Goal: Task Accomplishment & Management: Use online tool/utility

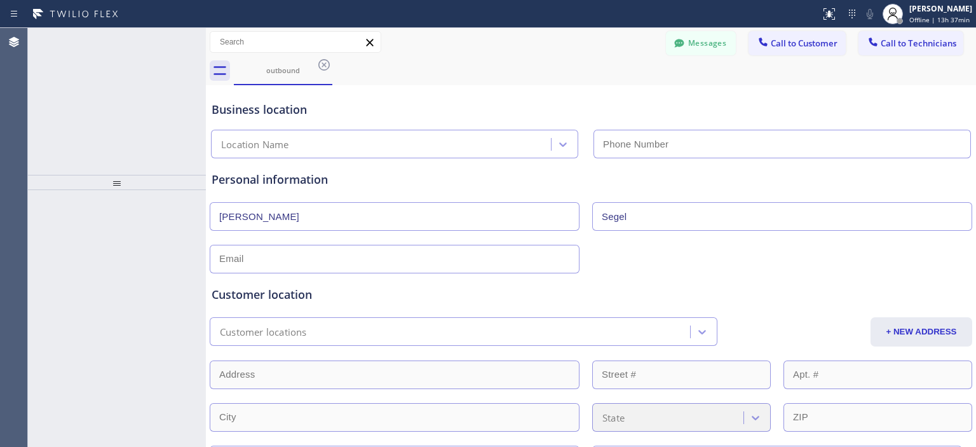
type input "[PHONE_NUMBER]"
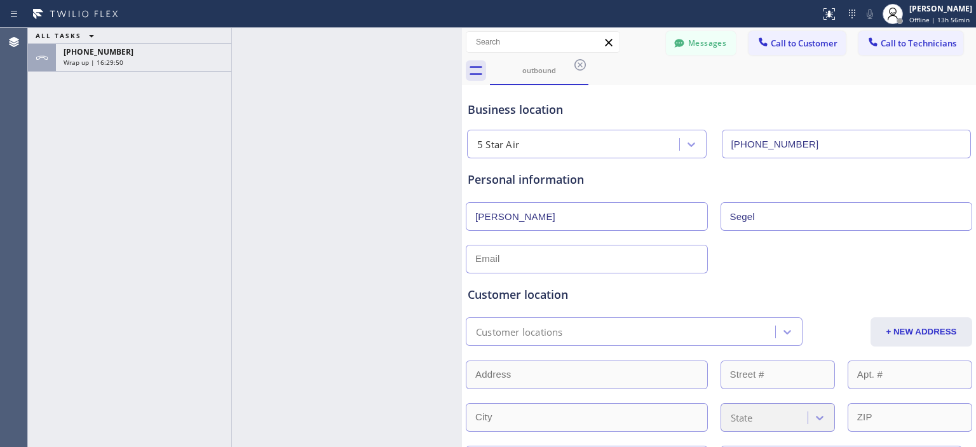
drag, startPoint x: 203, startPoint y: 51, endPoint x: 459, endPoint y: 64, distance: 256.2
click at [462, 64] on div at bounding box center [462, 237] width 0 height 419
click at [180, 62] on div "Wrap up | 16:29:52" at bounding box center [144, 62] width 160 height 9
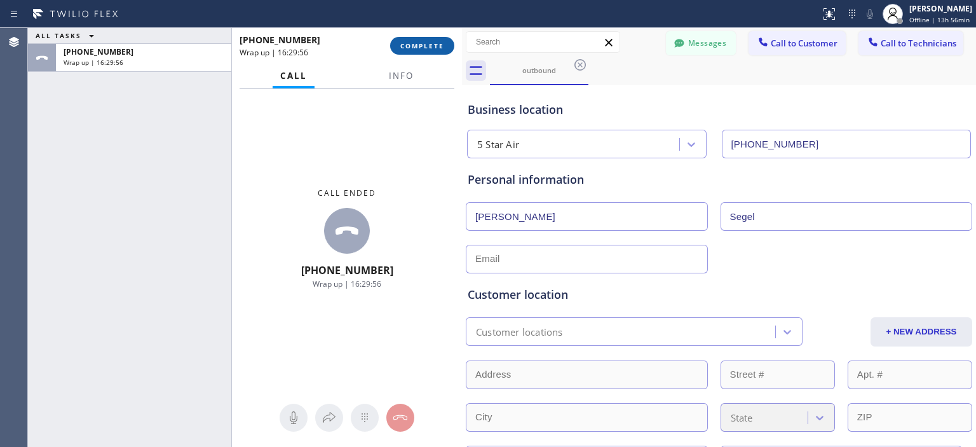
click at [433, 48] on span "COMPLETE" at bounding box center [422, 45] width 44 height 9
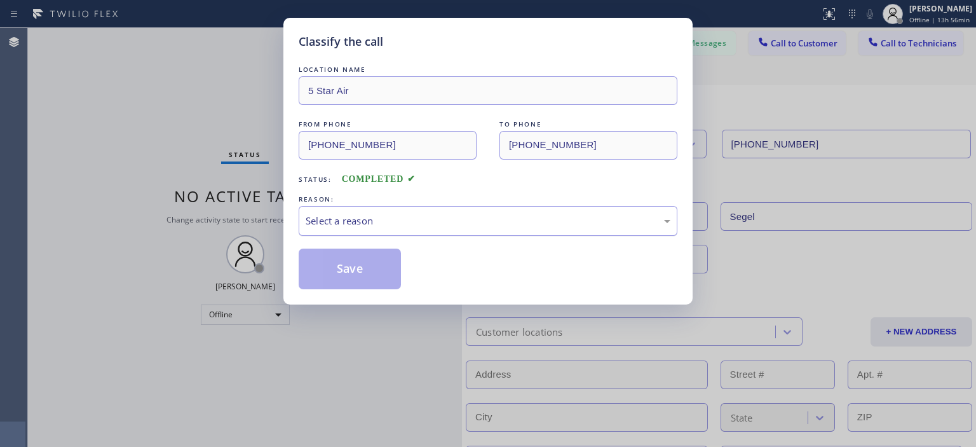
click at [446, 217] on div "Select a reason" at bounding box center [488, 220] width 365 height 15
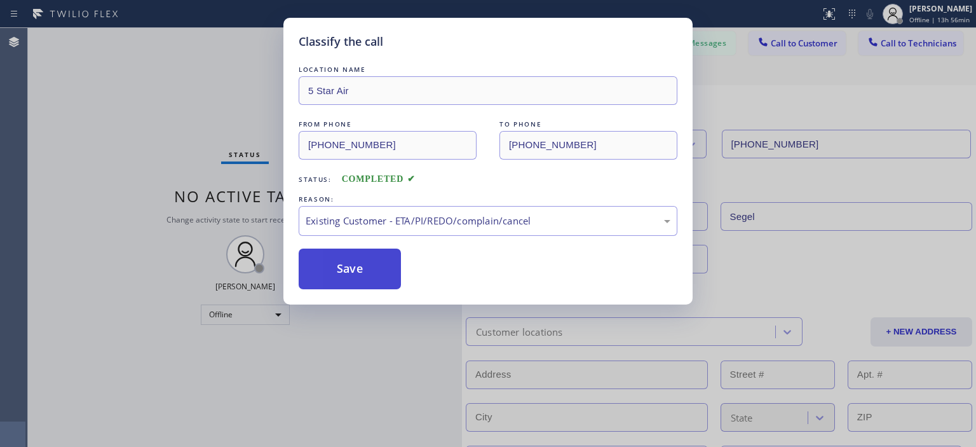
click at [370, 267] on button "Save" at bounding box center [350, 268] width 102 height 41
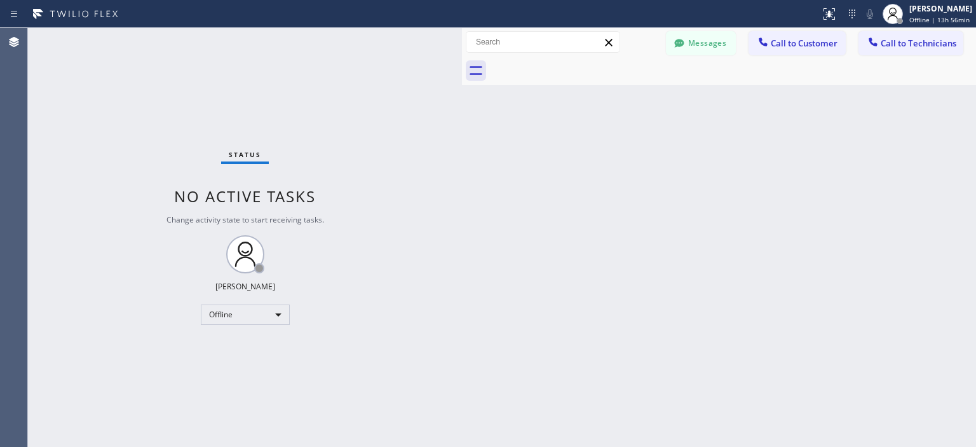
click at [51, 152] on div "Status No active tasks Change activity state to start receiving tasks. [PERSON_…" at bounding box center [245, 237] width 434 height 419
click at [241, 312] on div "Offline" at bounding box center [245, 314] width 89 height 20
click at [240, 360] on li "Unavailable" at bounding box center [244, 363] width 86 height 15
click at [246, 310] on div "Offline" at bounding box center [245, 314] width 89 height 20
click at [241, 347] on li "Available" at bounding box center [244, 347] width 86 height 15
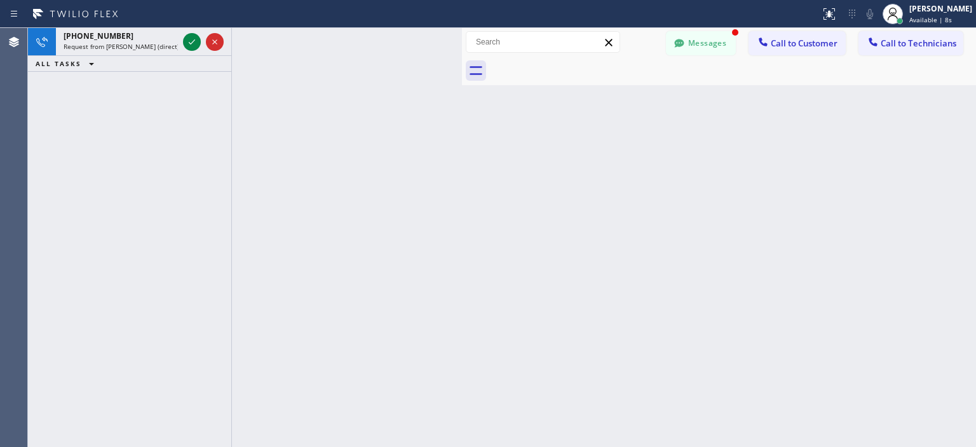
click at [51, 154] on div "[PHONE_NUMBER] Request from [PERSON_NAME] (direct) ALL TASKS ALL TASKS ACTIVE T…" at bounding box center [129, 237] width 203 height 419
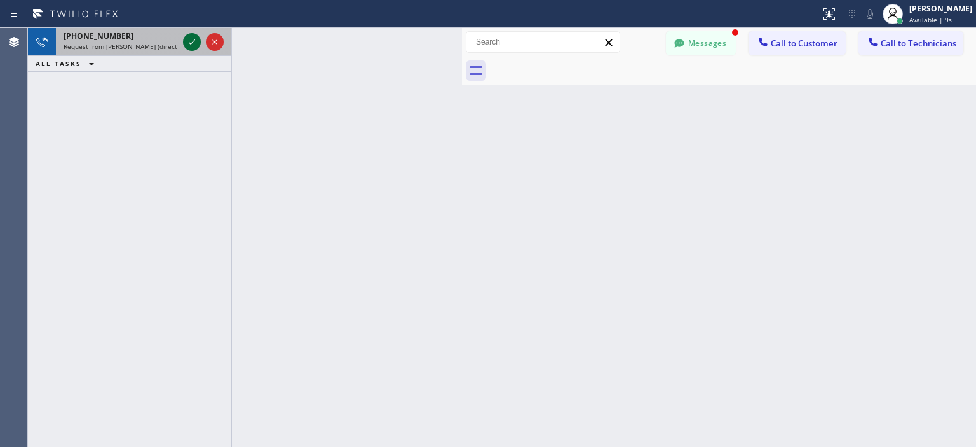
click at [188, 43] on icon at bounding box center [191, 41] width 15 height 15
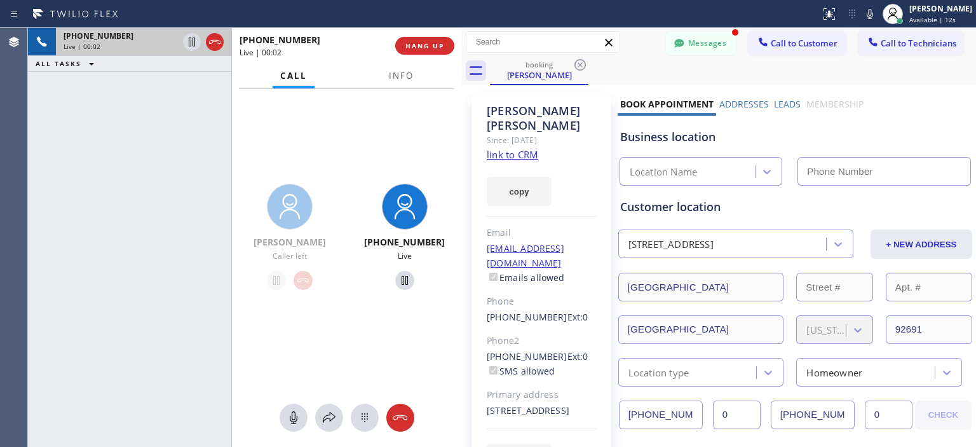
type input "[PHONE_NUMBER]"
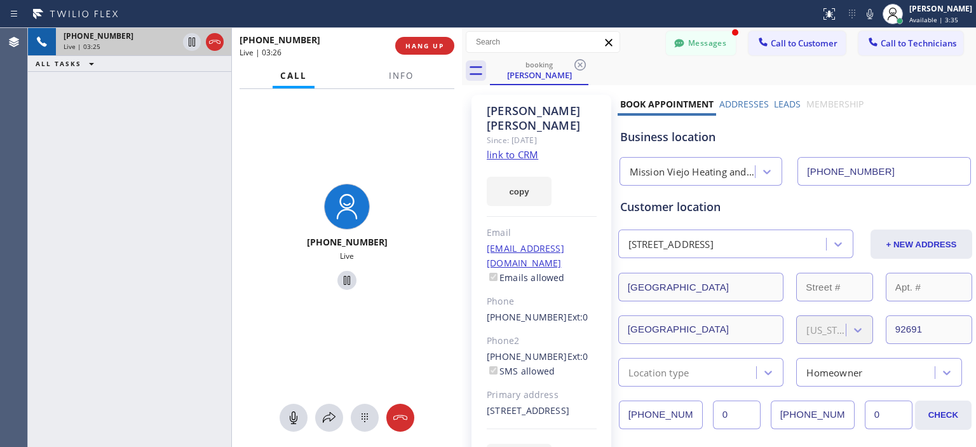
click at [558, 242] on link "[EMAIL_ADDRESS][DOMAIN_NAME]" at bounding box center [525, 255] width 77 height 27
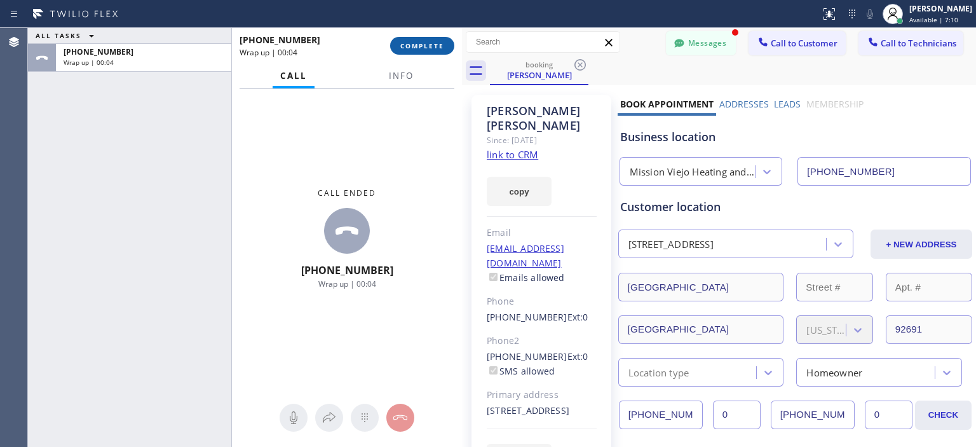
click at [438, 44] on span "COMPLETE" at bounding box center [422, 45] width 44 height 9
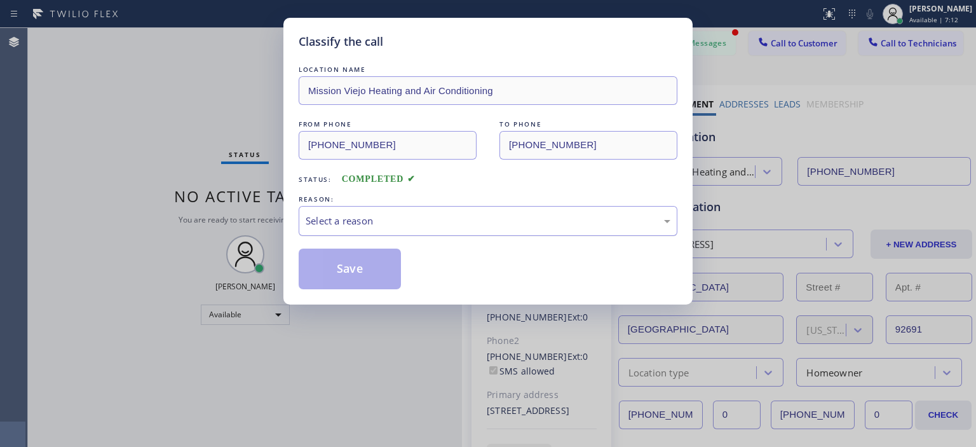
click at [453, 232] on div "Select a reason" at bounding box center [488, 221] width 379 height 30
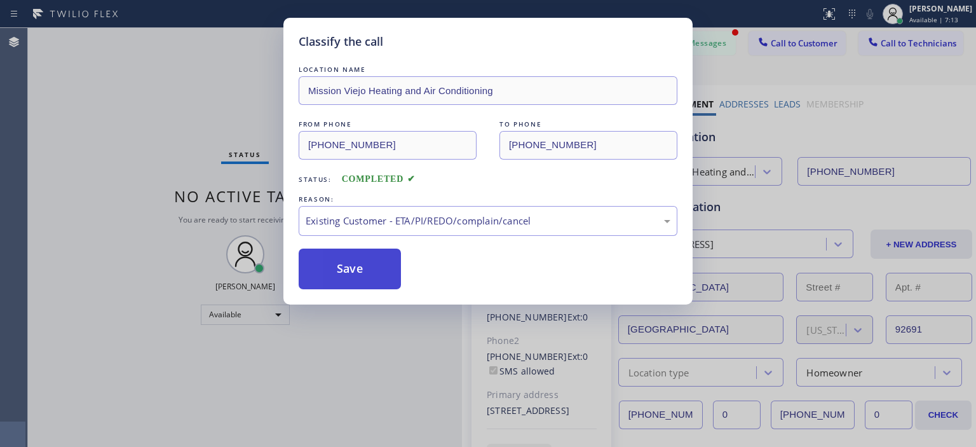
click at [358, 267] on button "Save" at bounding box center [350, 268] width 102 height 41
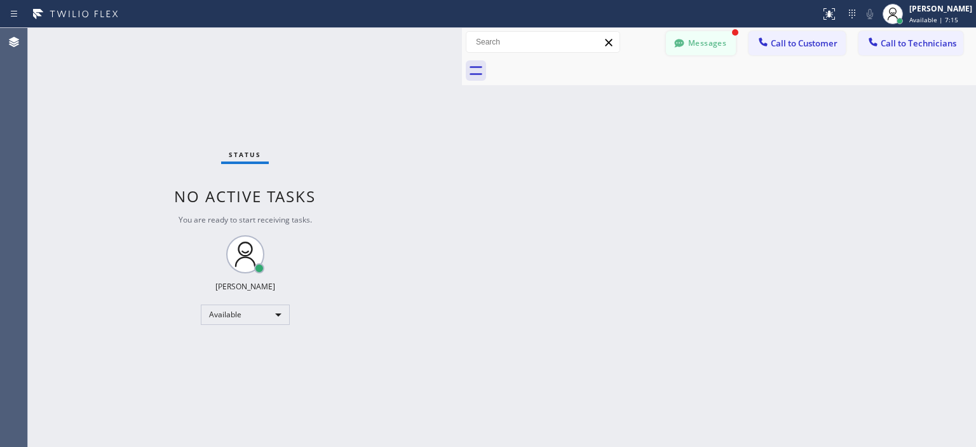
click at [692, 53] on button "Messages" at bounding box center [701, 43] width 70 height 24
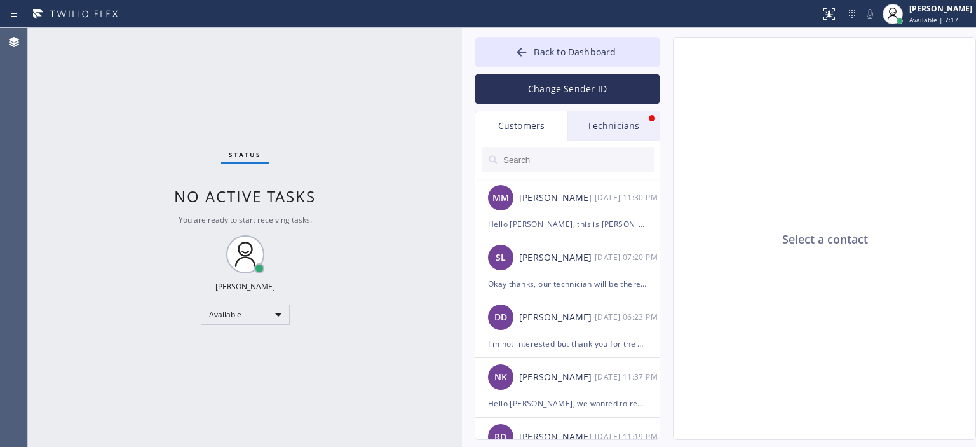
click at [628, 124] on div "Technicians" at bounding box center [613, 125] width 92 height 29
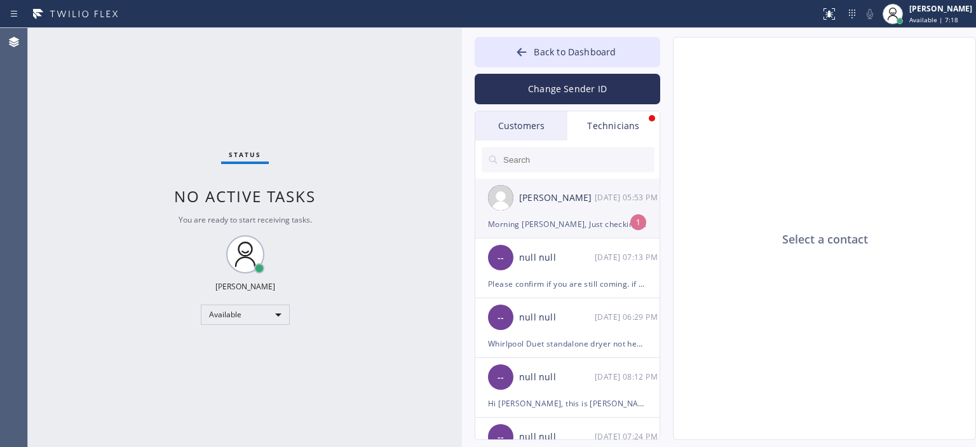
click at [602, 207] on div "[PERSON_NAME] [DATE] 05:53 PM" at bounding box center [567, 197] width 185 height 38
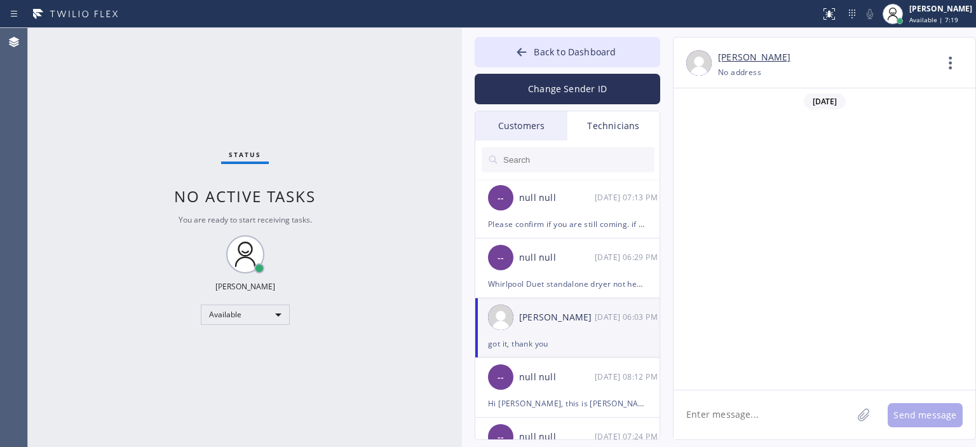
scroll to position [457, 0]
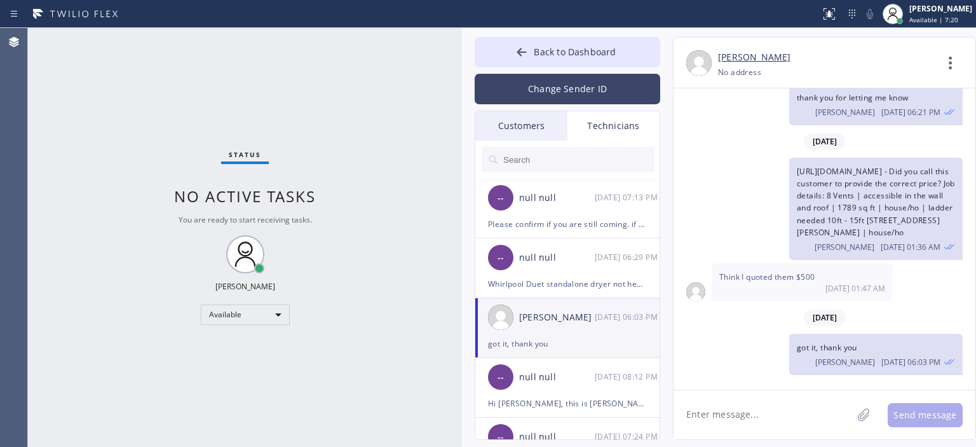
click at [582, 88] on button "Change Sender ID" at bounding box center [566, 89] width 185 height 30
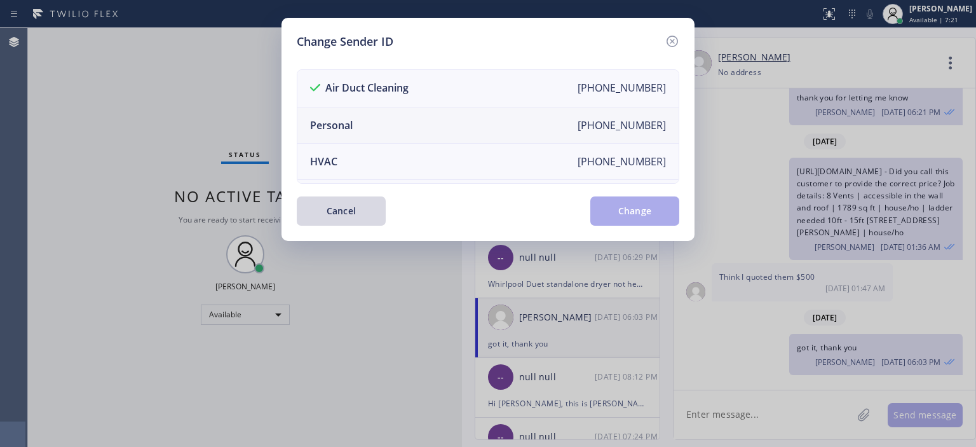
click at [435, 124] on li "Personal [PHONE_NUMBER]" at bounding box center [487, 125] width 381 height 36
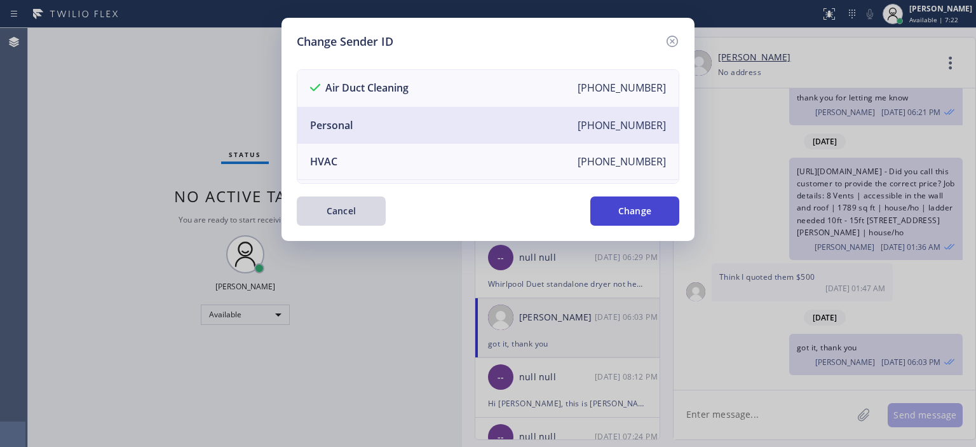
click at [604, 208] on button "Change" at bounding box center [634, 210] width 89 height 29
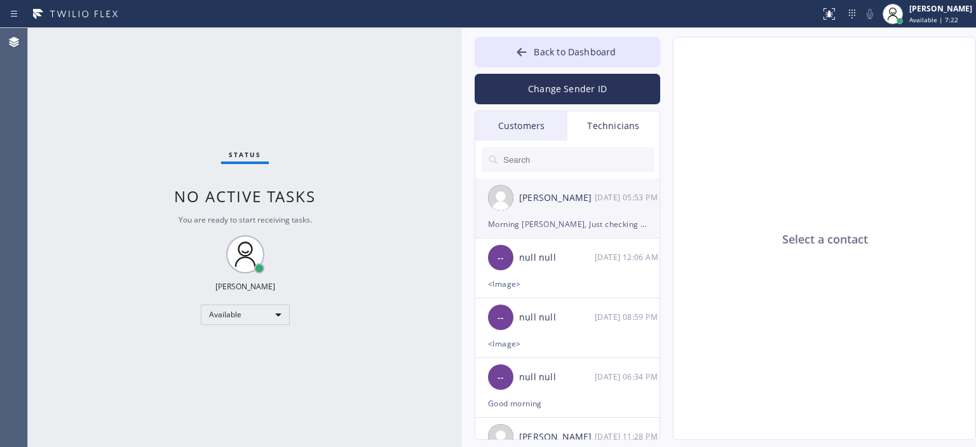
click at [600, 203] on div "[DATE] 05:53 PM" at bounding box center [627, 197] width 66 height 15
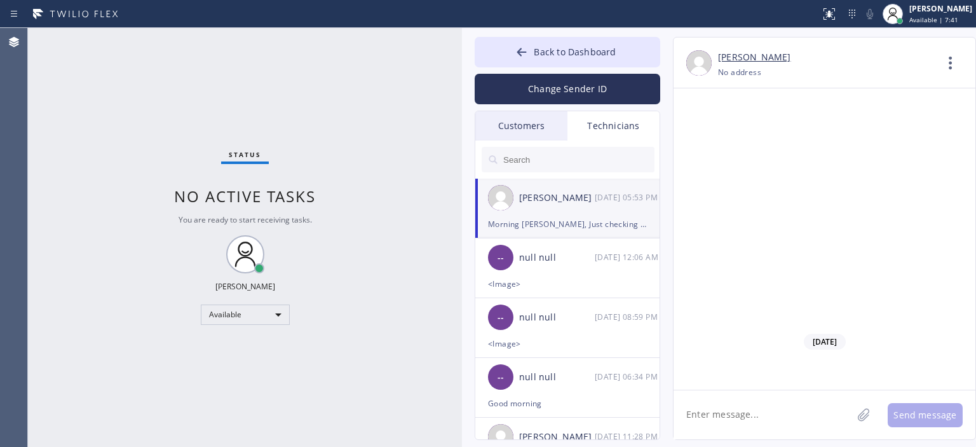
scroll to position [79953, 0]
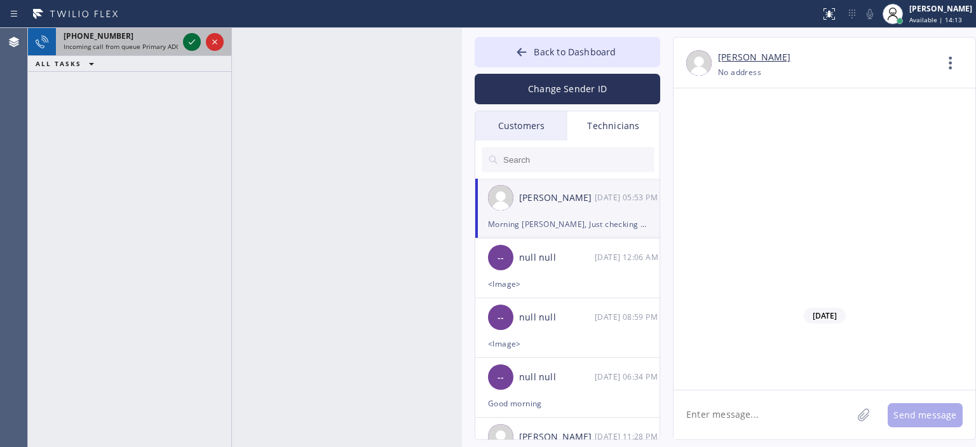
click at [190, 46] on icon at bounding box center [191, 41] width 15 height 15
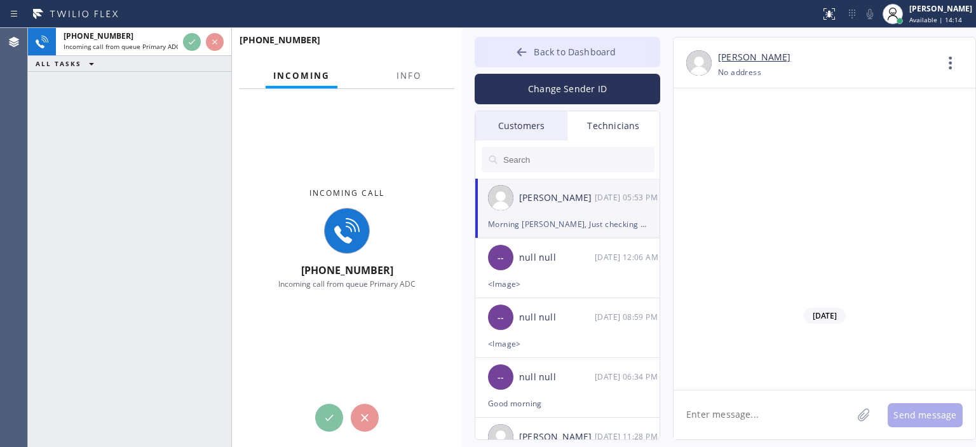
click at [513, 53] on button "Back to Dashboard" at bounding box center [566, 52] width 185 height 30
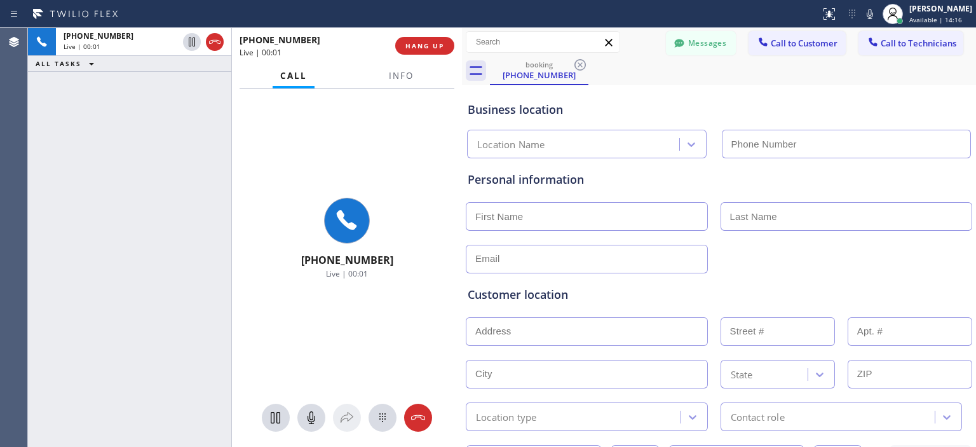
type input "[PHONE_NUMBER]"
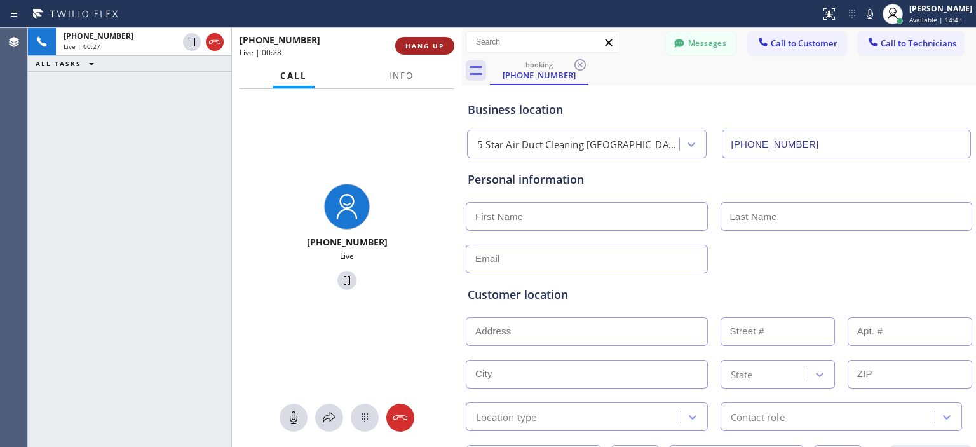
click at [441, 46] on span "HANG UP" at bounding box center [424, 45] width 39 height 9
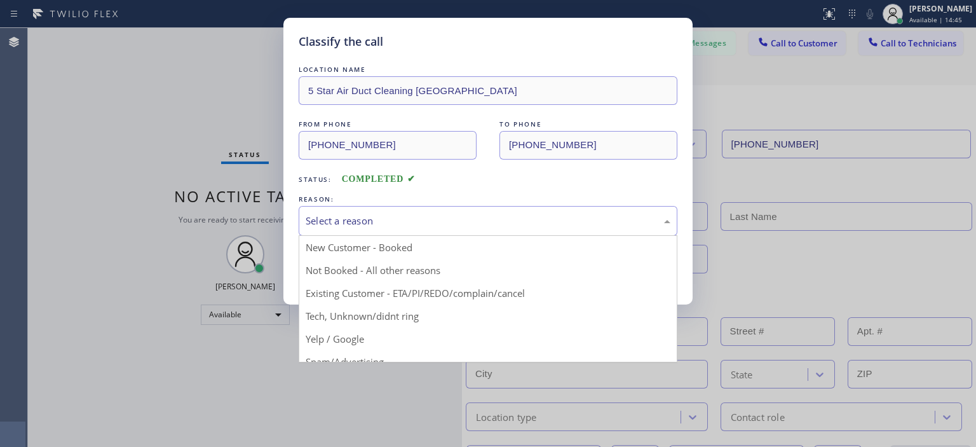
click at [441, 209] on div "Select a reason" at bounding box center [488, 221] width 379 height 30
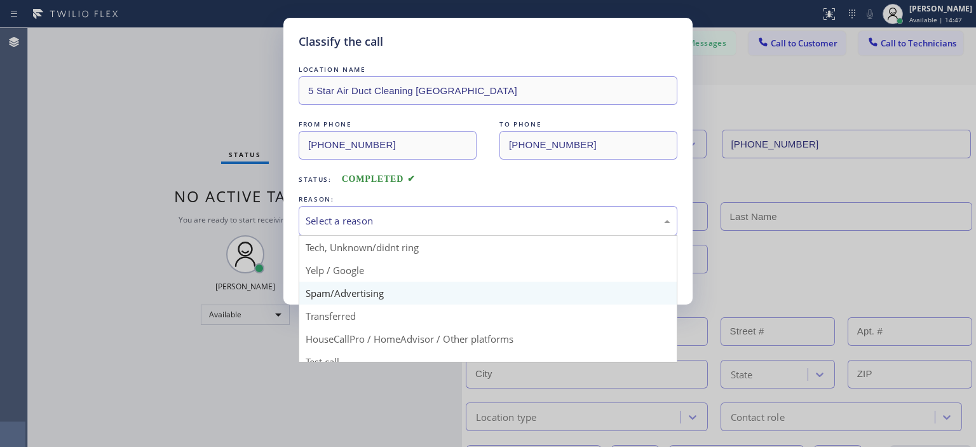
scroll to position [69, 0]
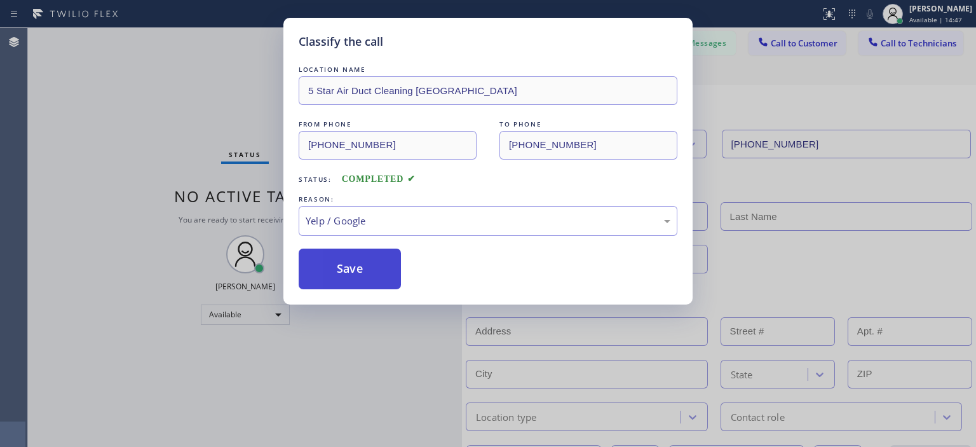
click at [332, 256] on button "Save" at bounding box center [350, 268] width 102 height 41
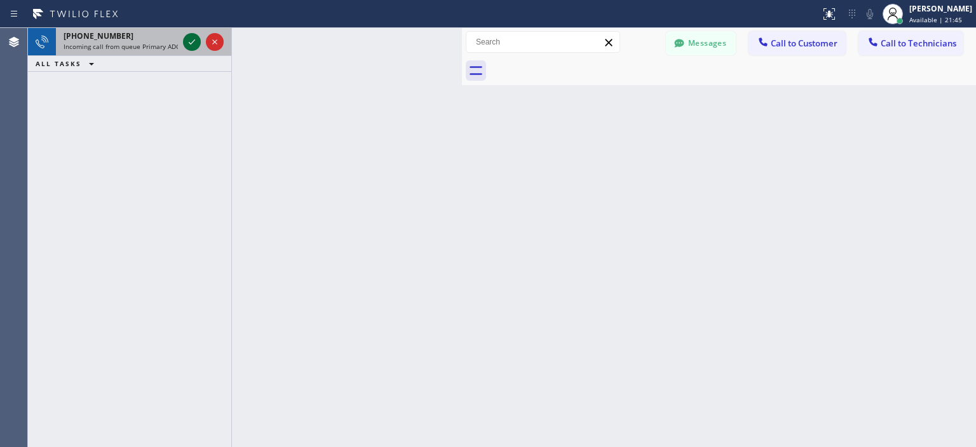
click at [192, 44] on icon at bounding box center [191, 41] width 15 height 15
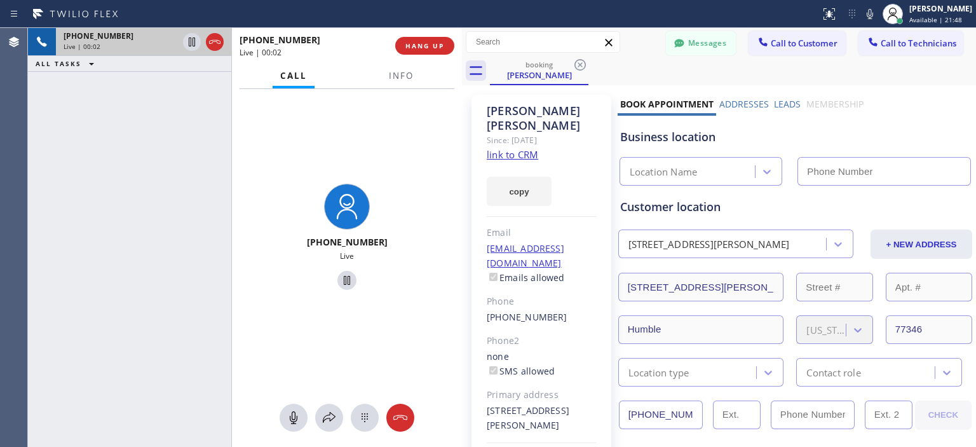
type input "[PHONE_NUMBER]"
click at [521, 148] on link "link to CRM" at bounding box center [512, 154] width 51 height 13
click at [290, 426] on button at bounding box center [293, 417] width 28 height 28
click at [908, 130] on div "Business location" at bounding box center [795, 136] width 350 height 17
click at [51, 150] on div "[PHONE_NUMBER] Live | 01:29 ALL TASKS ALL TASKS ACTIVE TASKS TASKS IN WRAP UP" at bounding box center [129, 237] width 203 height 419
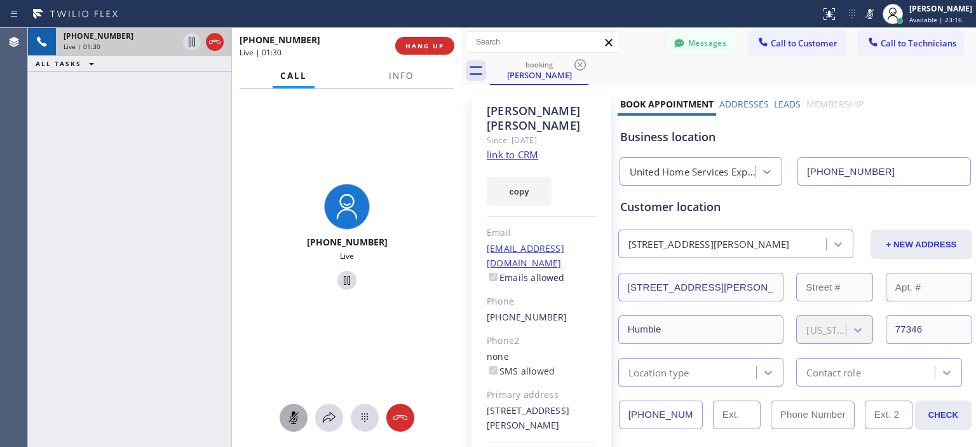
click at [292, 415] on icon at bounding box center [294, 417] width 8 height 13
click at [289, 419] on icon at bounding box center [293, 417] width 15 height 15
click at [292, 418] on rect at bounding box center [293, 417] width 10 height 10
click at [404, 408] on button at bounding box center [400, 417] width 28 height 28
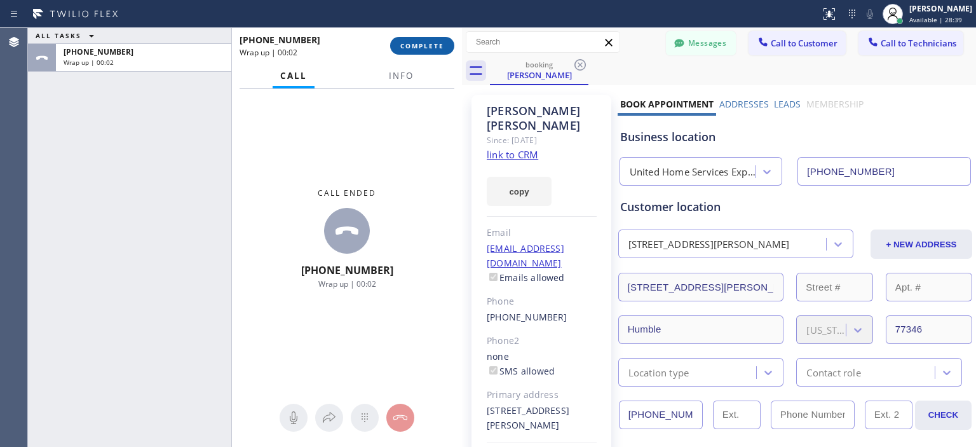
click at [425, 45] on span "COMPLETE" at bounding box center [422, 45] width 44 height 9
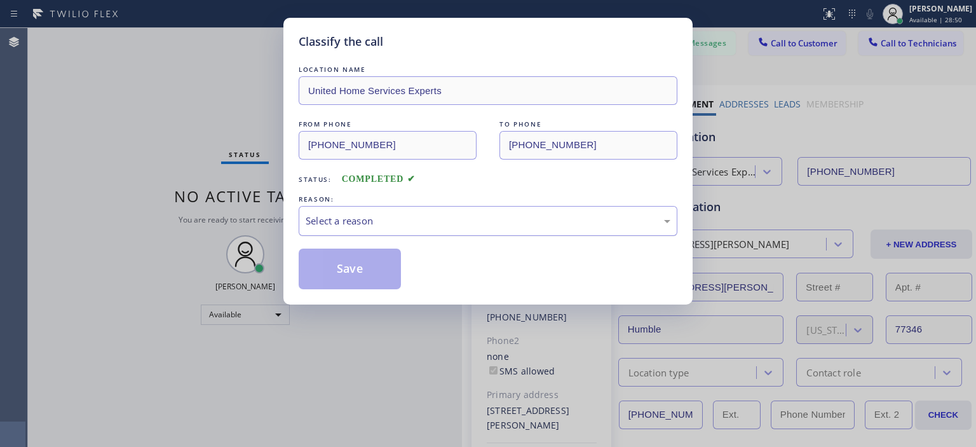
click at [485, 216] on div "Select a reason" at bounding box center [488, 220] width 365 height 15
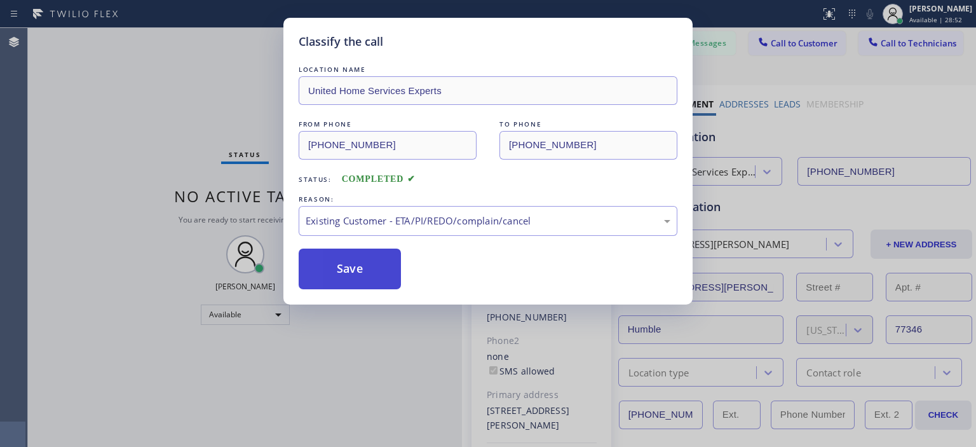
click at [361, 264] on button "Save" at bounding box center [350, 268] width 102 height 41
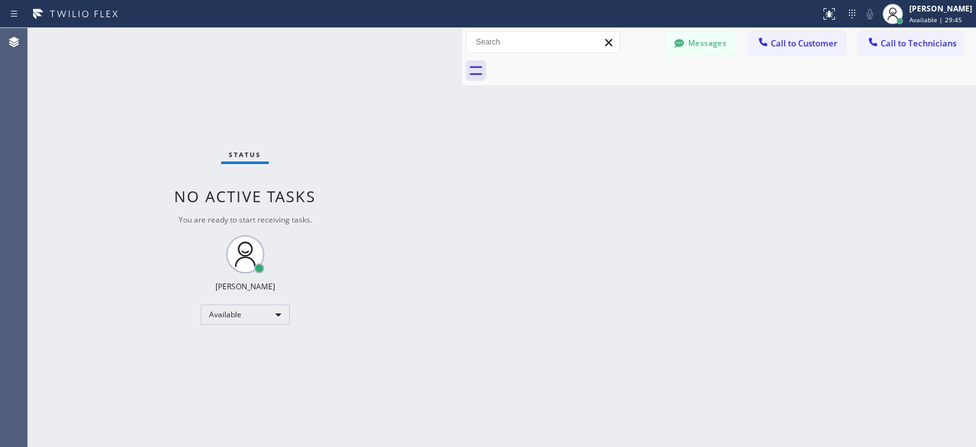
drag, startPoint x: 956, startPoint y: 279, endPoint x: 919, endPoint y: 140, distance: 143.9
click at [955, 279] on div "Back to Dashboard Change Sender ID Customers Technicians AA [PERSON_NAME] [DATE…" at bounding box center [719, 237] width 514 height 419
click at [701, 44] on button "Messages" at bounding box center [701, 43] width 70 height 24
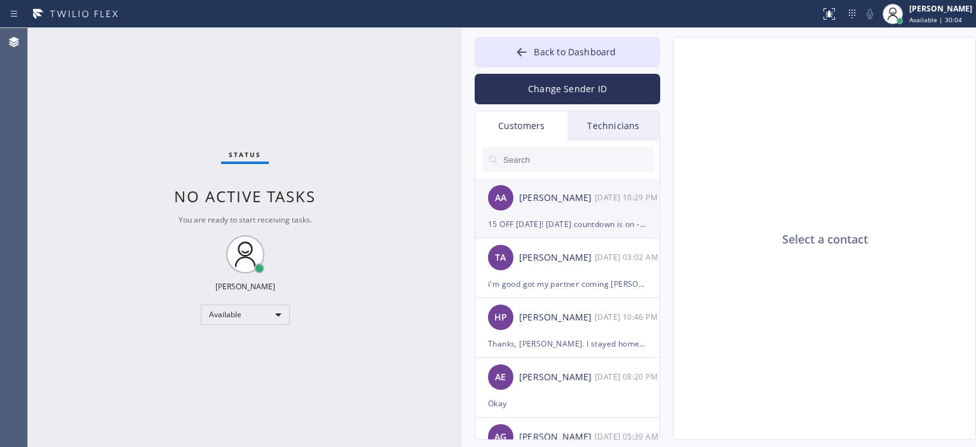
click at [595, 205] on div "AA [PERSON_NAME] [DATE] 10:29 PM" at bounding box center [567, 197] width 185 height 38
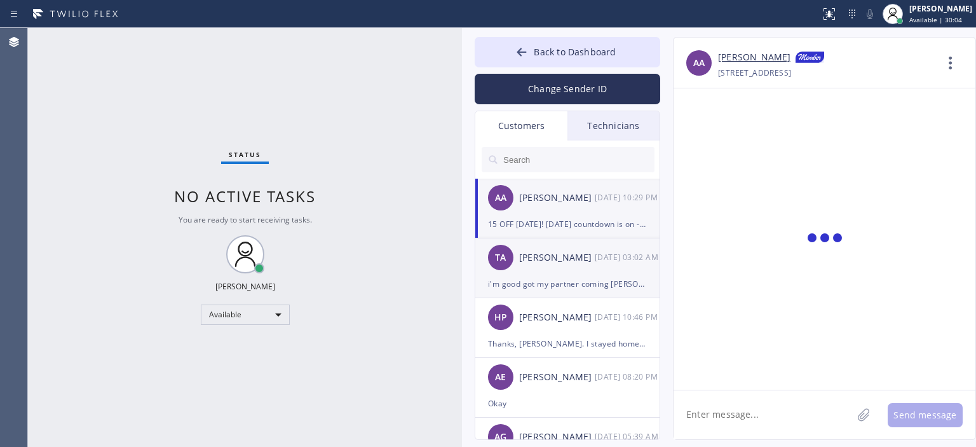
scroll to position [12250, 0]
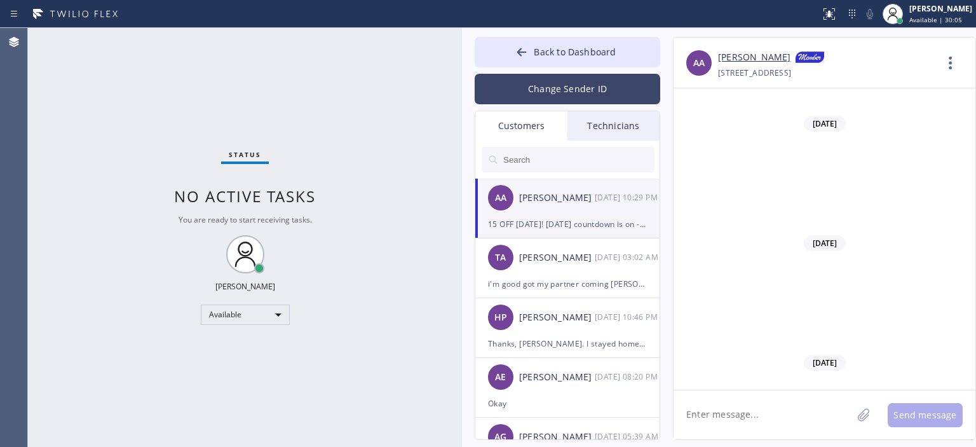
click at [581, 93] on button "Change Sender ID" at bounding box center [566, 89] width 185 height 30
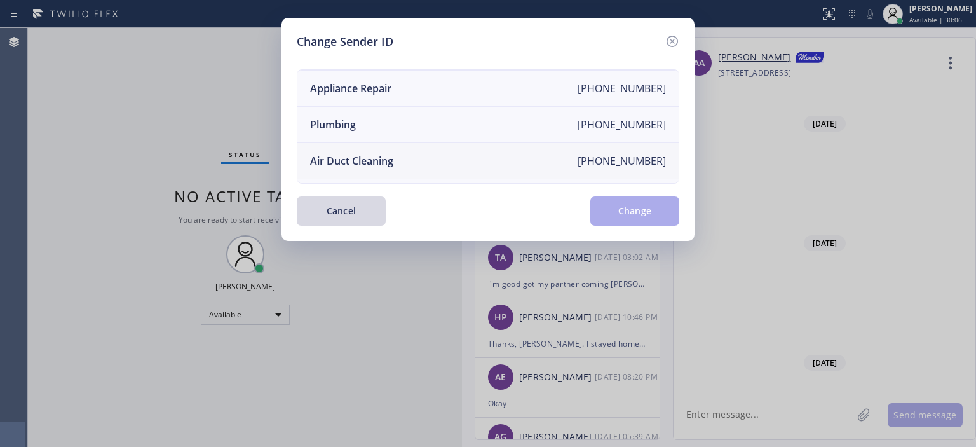
scroll to position [112, 0]
click at [429, 149] on li "Air Duct Cleaning [PHONE_NUMBER]" at bounding box center [487, 158] width 381 height 36
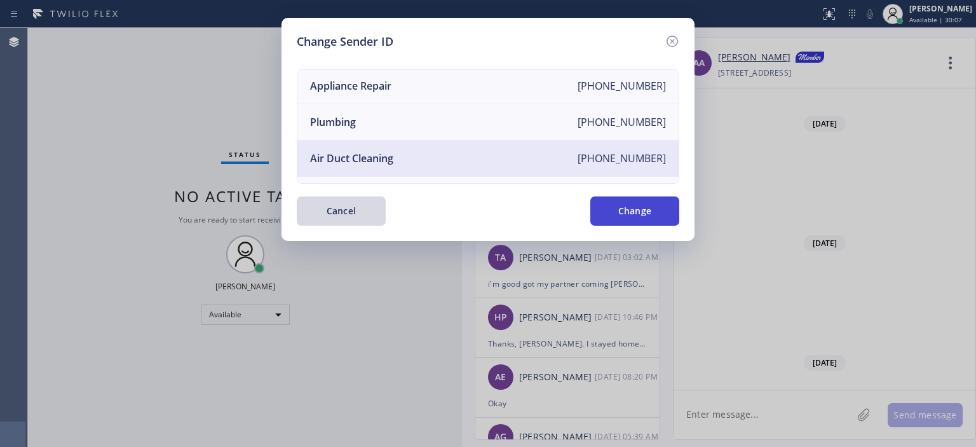
click at [661, 218] on button "Change" at bounding box center [634, 210] width 89 height 29
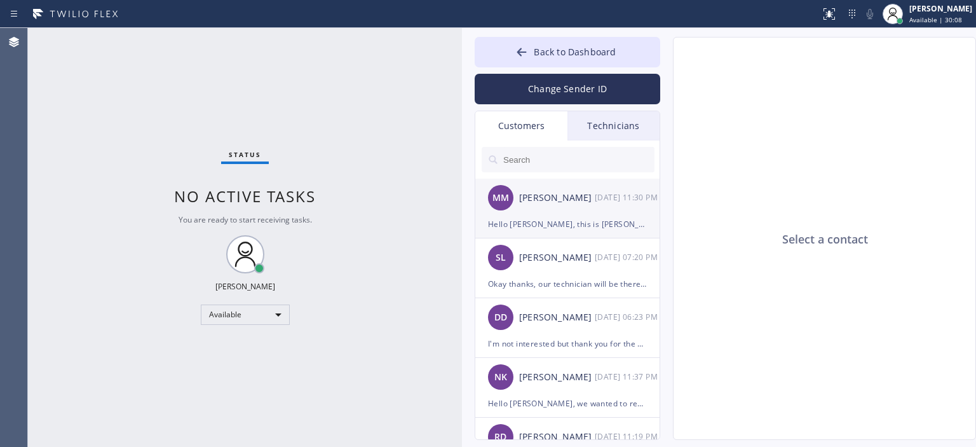
click at [584, 207] on div "MM [PERSON_NAME] [DATE] 11:30 PM" at bounding box center [567, 197] width 185 height 38
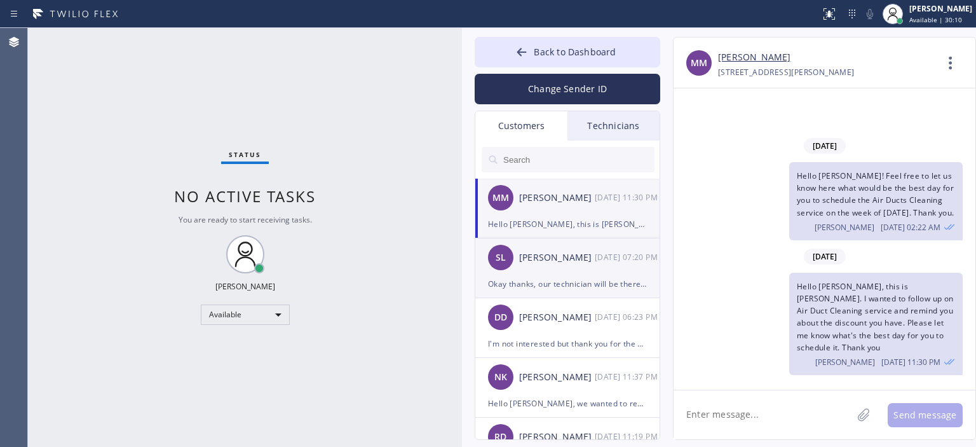
click at [533, 246] on div "SL [PERSON_NAME] [DATE] 07:20 PM" at bounding box center [567, 257] width 185 height 38
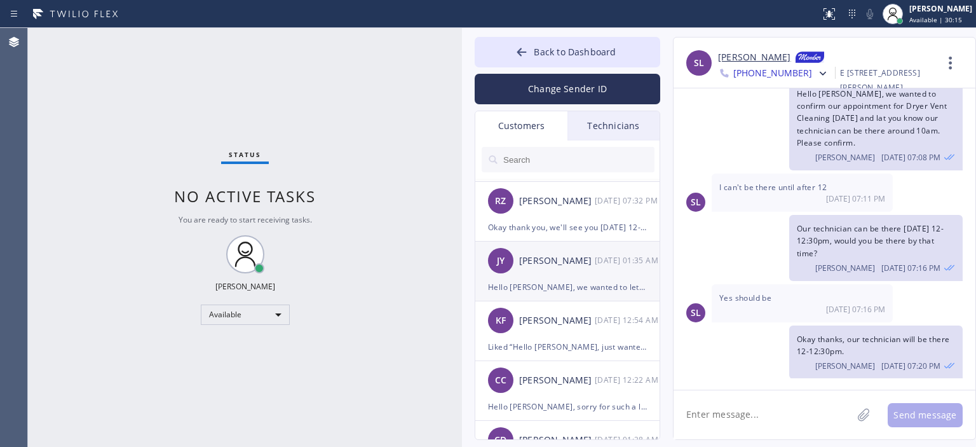
scroll to position [593, 0]
click at [586, 272] on div "[PERSON_NAME] [DATE] 01:35 AM" at bounding box center [567, 261] width 185 height 38
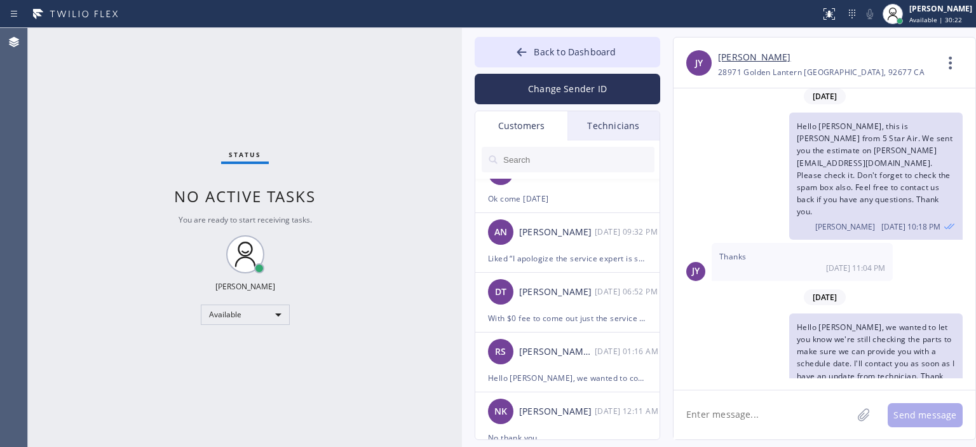
scroll to position [1458, 0]
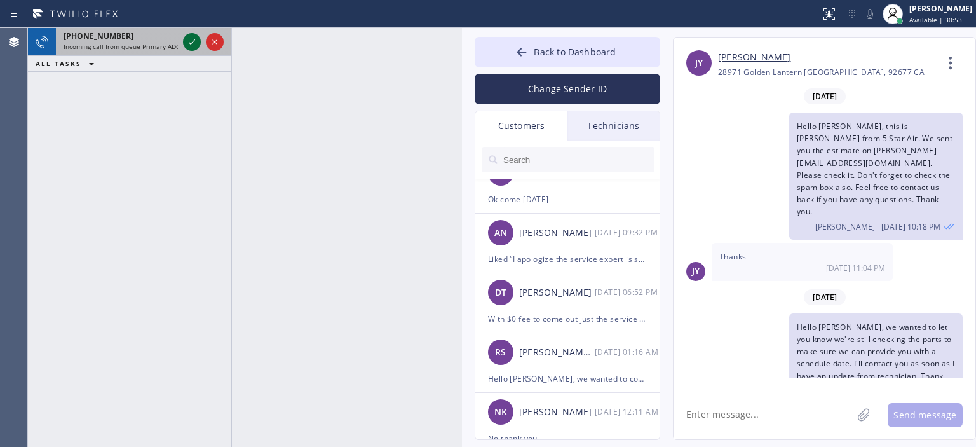
click at [193, 43] on icon at bounding box center [191, 41] width 15 height 15
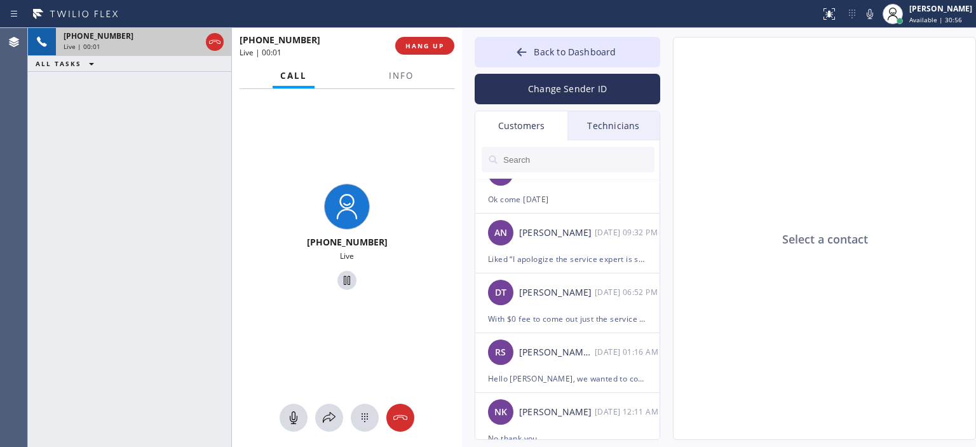
type input "[PHONE_NUMBER]"
click at [505, 55] on button "Back to Dashboard" at bounding box center [566, 52] width 185 height 30
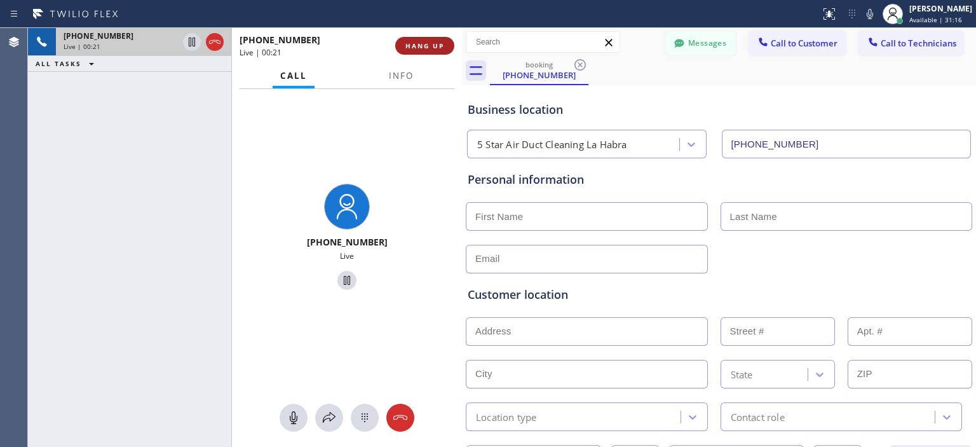
click at [438, 38] on button "HANG UP" at bounding box center [424, 46] width 59 height 18
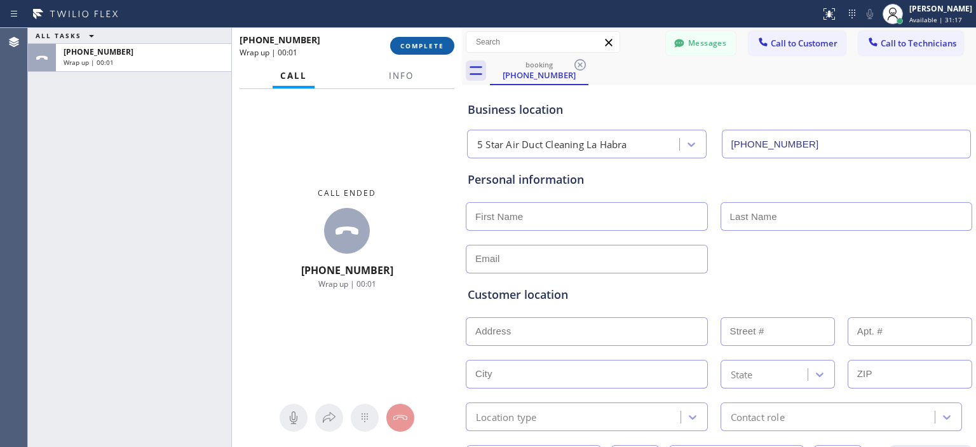
click at [438, 38] on button "COMPLETE" at bounding box center [422, 46] width 64 height 18
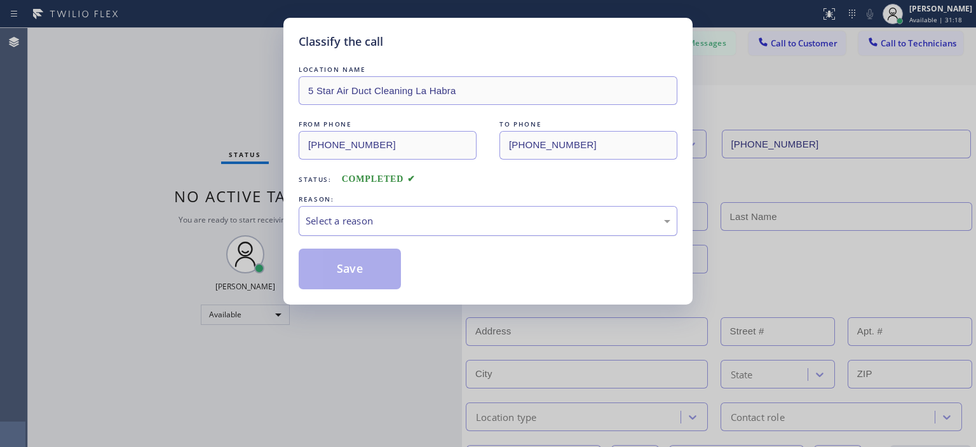
click at [415, 222] on div "Select a reason" at bounding box center [488, 220] width 365 height 15
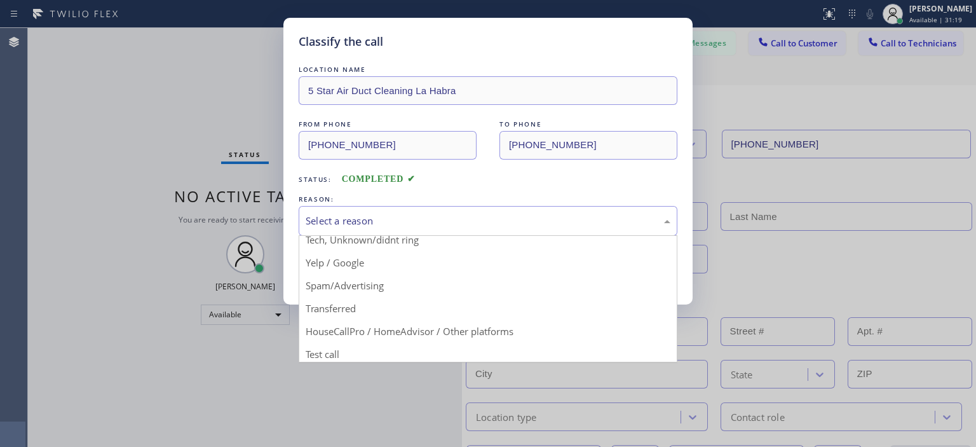
scroll to position [79, 0]
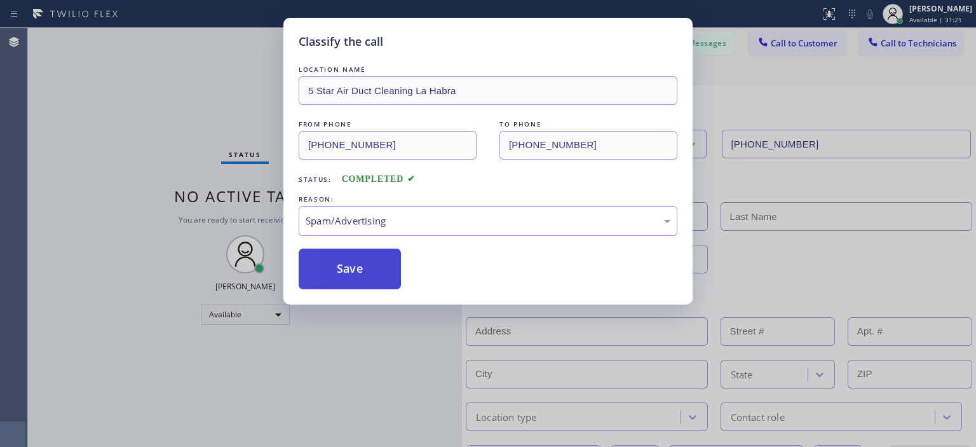
click at [362, 275] on button "Save" at bounding box center [350, 268] width 102 height 41
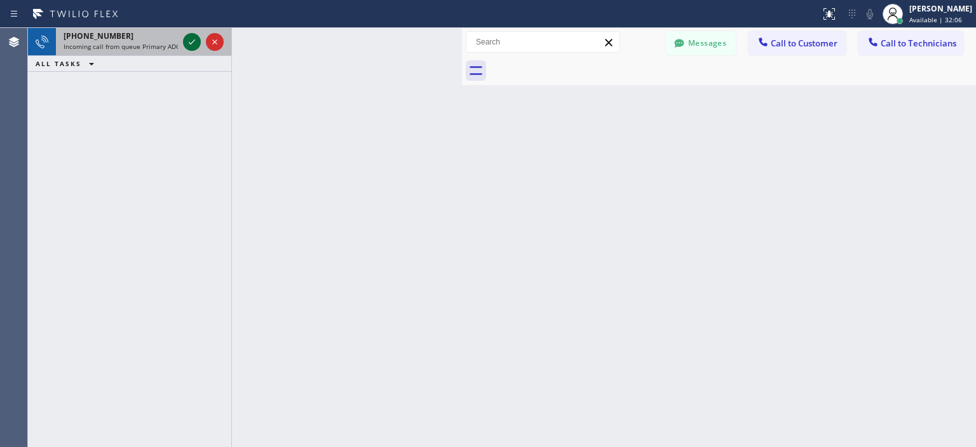
click at [191, 46] on icon at bounding box center [191, 41] width 15 height 15
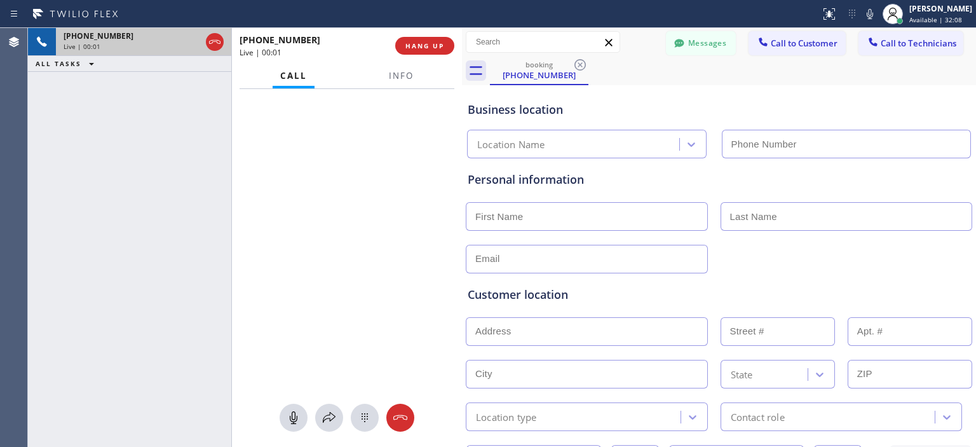
type input "[PHONE_NUMBER]"
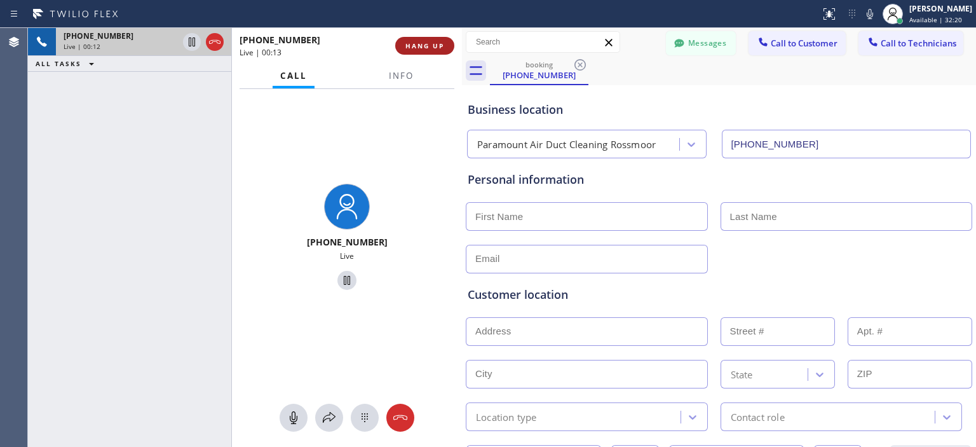
click at [442, 41] on span "HANG UP" at bounding box center [424, 45] width 39 height 9
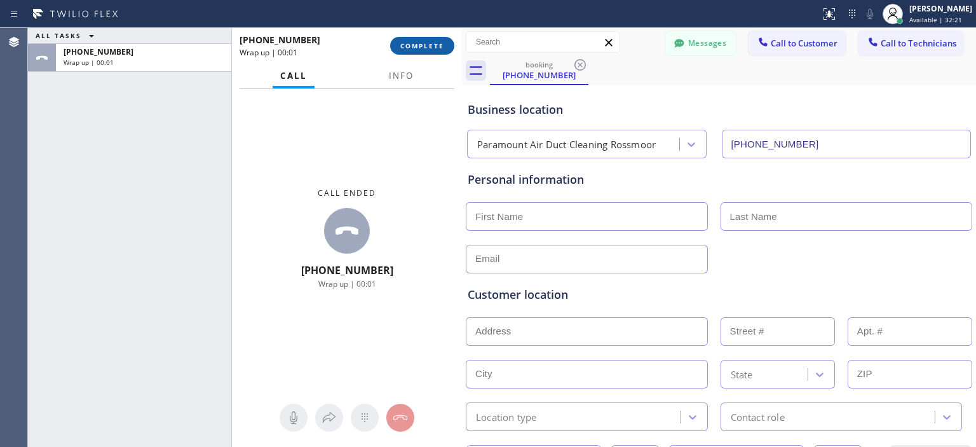
click at [423, 47] on span "COMPLETE" at bounding box center [422, 45] width 44 height 9
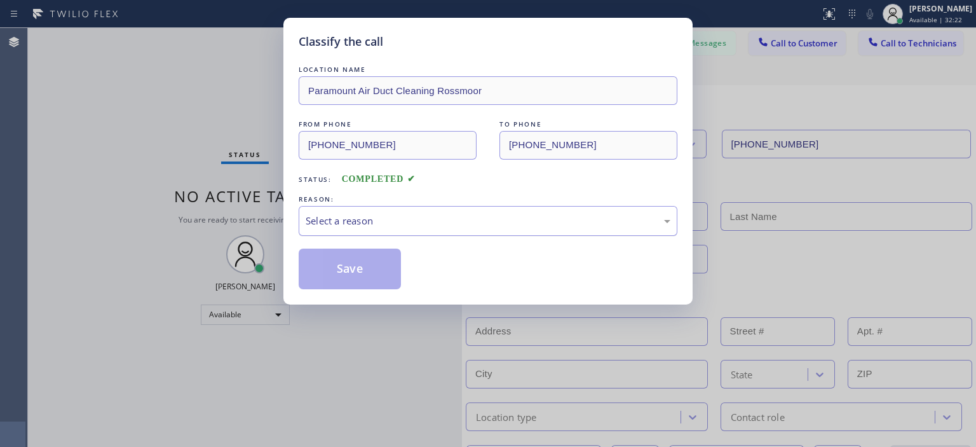
click at [407, 225] on div "Select a reason" at bounding box center [488, 220] width 365 height 15
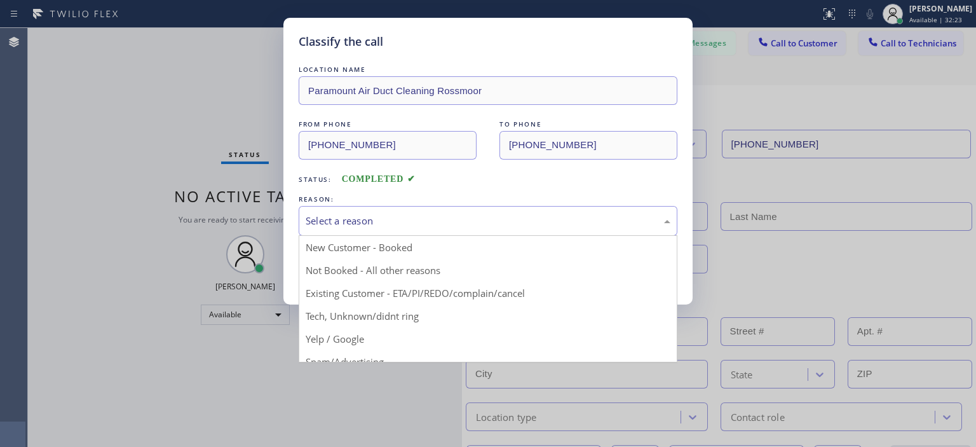
scroll to position [79, 0]
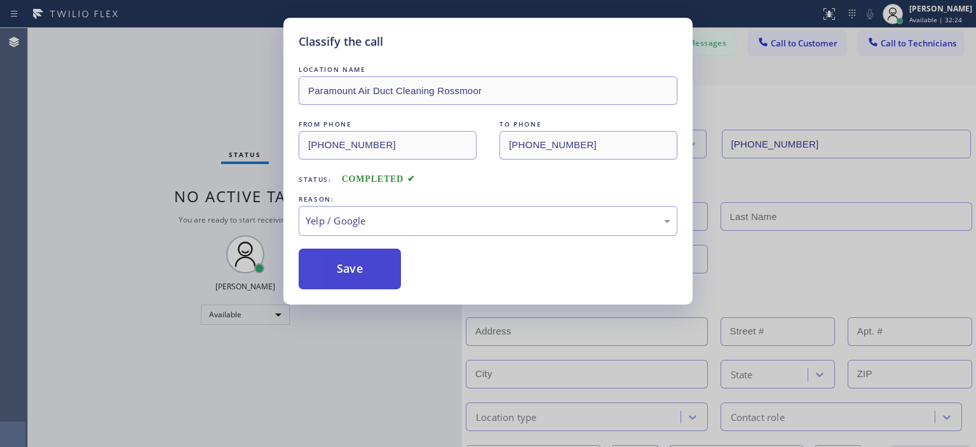
click at [373, 270] on button "Save" at bounding box center [350, 268] width 102 height 41
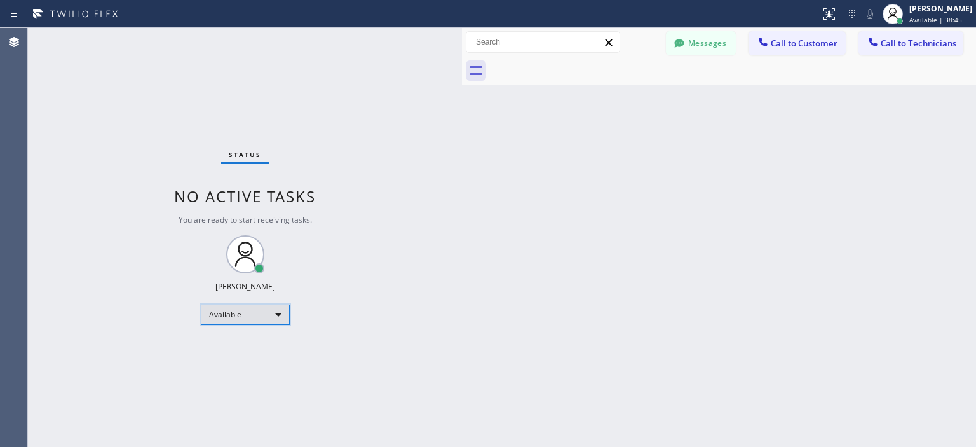
click at [242, 318] on div "Available" at bounding box center [245, 314] width 89 height 20
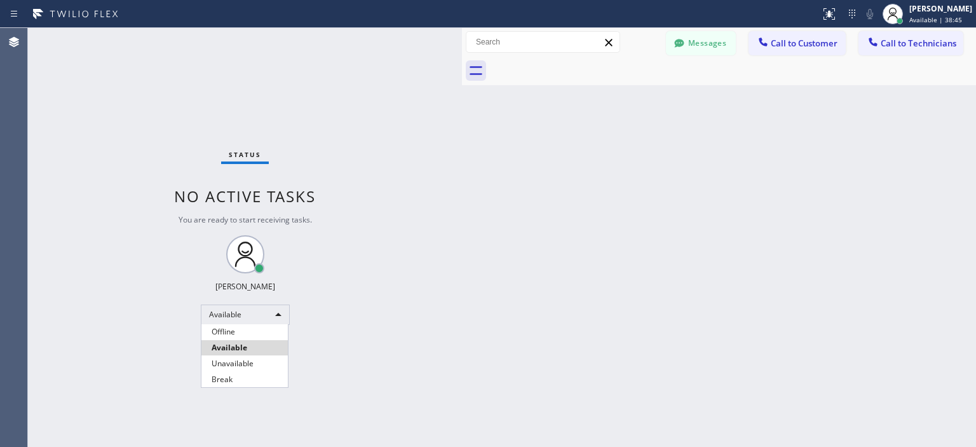
drag, startPoint x: 251, startPoint y: 330, endPoint x: 269, endPoint y: 326, distance: 18.7
click at [254, 330] on li "Offline" at bounding box center [244, 331] width 86 height 15
click at [610, 262] on div "Back to Dashboard Change Sender ID Customers Technicians MM [PERSON_NAME] [DATE…" at bounding box center [719, 237] width 514 height 419
click at [897, 245] on div "Back to Dashboard Change Sender ID Customers Technicians MM [PERSON_NAME] [DATE…" at bounding box center [719, 237] width 514 height 419
